Goal: Use online tool/utility

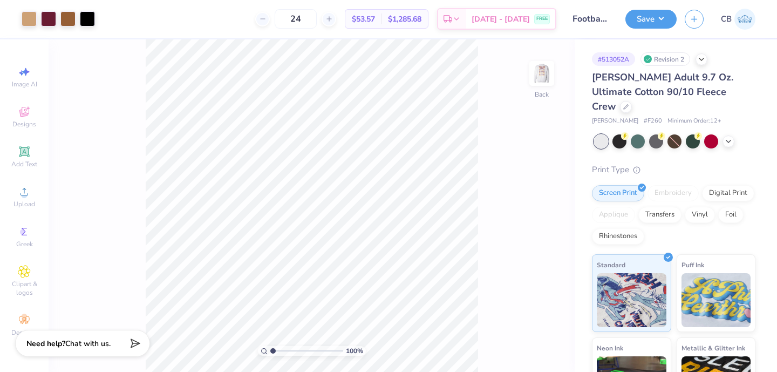
click at [486, 363] on div "100 % Back" at bounding box center [312, 205] width 526 height 333
click at [31, 17] on div at bounding box center [29, 17] width 15 height 15
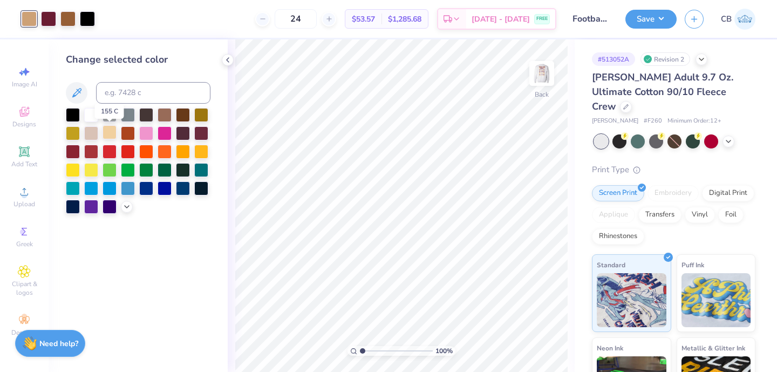
click at [112, 136] on div at bounding box center [110, 132] width 14 height 14
click at [170, 114] on div at bounding box center [165, 114] width 14 height 14
click at [104, 89] on input at bounding box center [153, 93] width 114 height 22
type input "4635"
click at [524, 340] on icon at bounding box center [524, 341] width 11 height 11
